Goal: Transaction & Acquisition: Download file/media

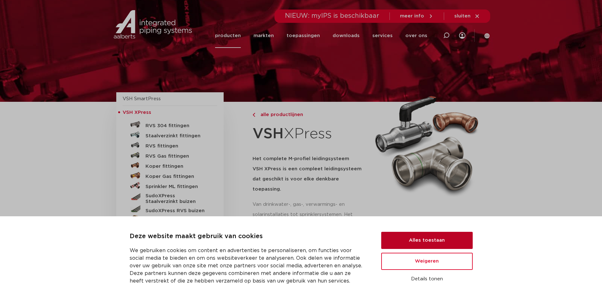
click at [416, 238] on button "Alles toestaan" at bounding box center [426, 240] width 91 height 17
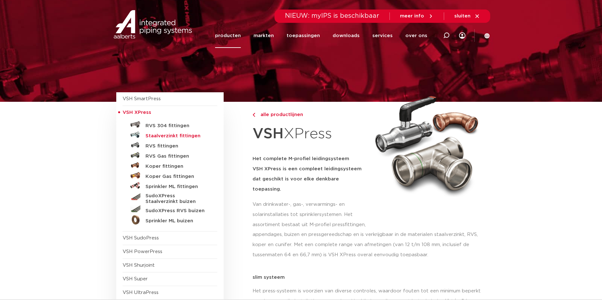
click at [171, 134] on h5 "Staalverzinkt fittingen" at bounding box center [176, 136] width 63 height 6
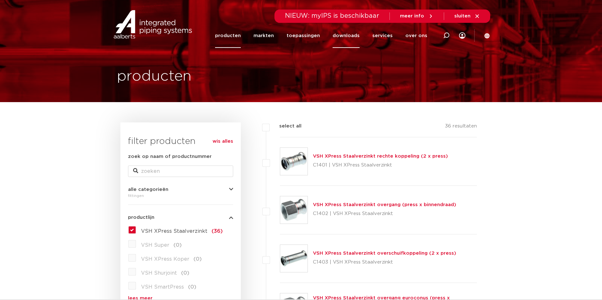
click at [344, 35] on link "downloads" at bounding box center [345, 35] width 27 height 24
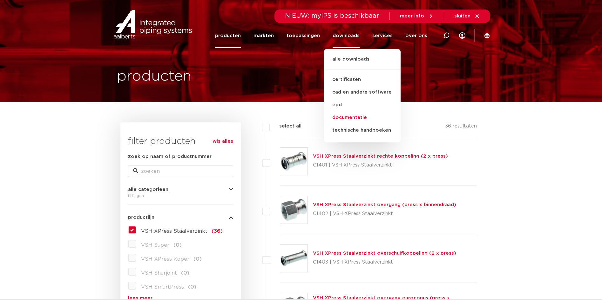
click at [357, 117] on link "documentatie" at bounding box center [362, 117] width 77 height 13
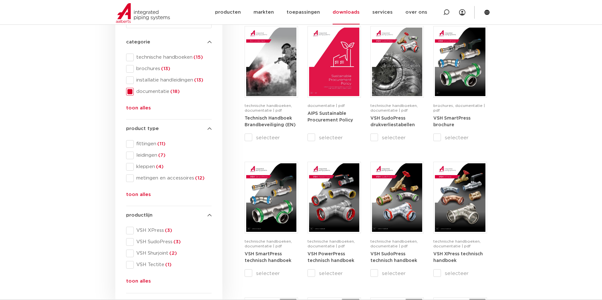
scroll to position [127, 0]
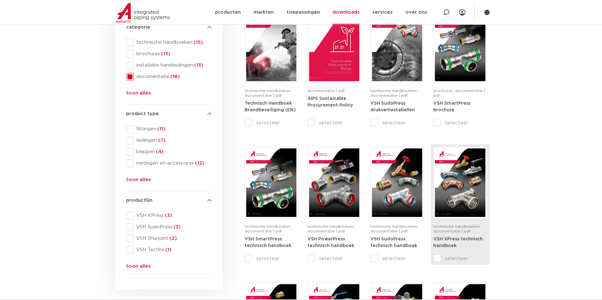
click at [456, 239] on strong "VSH XPress technisch handboek" at bounding box center [458, 242] width 50 height 11
